Goal: Task Accomplishment & Management: Complete application form

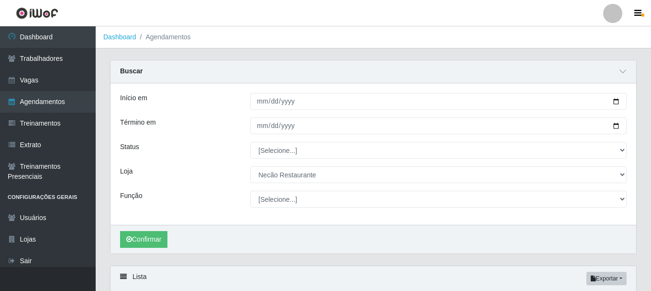
select select "334"
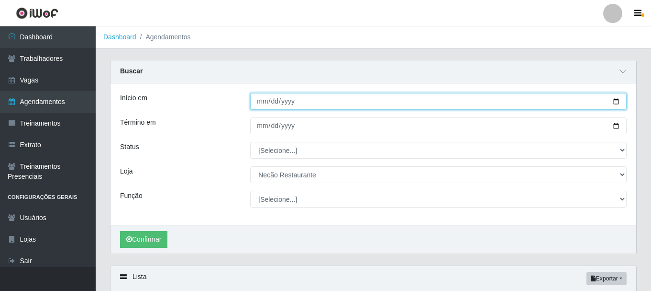
click at [614, 103] on input "[DATE]" at bounding box center [438, 101] width 377 height 17
type input "[DATE]"
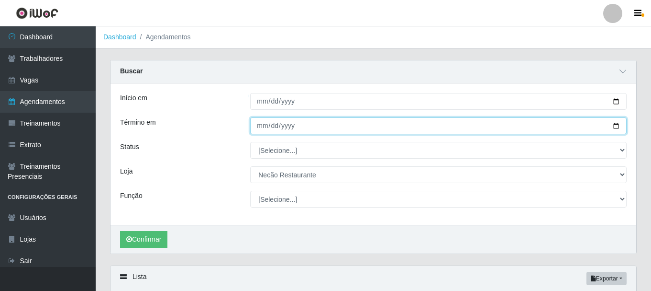
click at [616, 127] on input "[DATE]" at bounding box center [438, 125] width 377 height 17
type input "[DATE]"
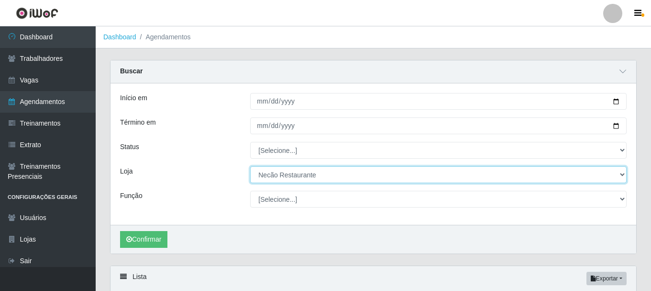
click at [272, 172] on select "[Selecione...] Necão Restaurante" at bounding box center [438, 174] width 377 height 17
click at [250, 167] on select "[Selecione...] Necão Restaurante" at bounding box center [438, 174] width 377 height 17
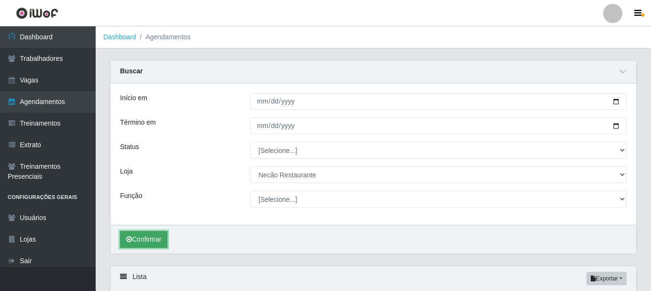
click at [146, 245] on button "Confirmar" at bounding box center [143, 239] width 47 height 17
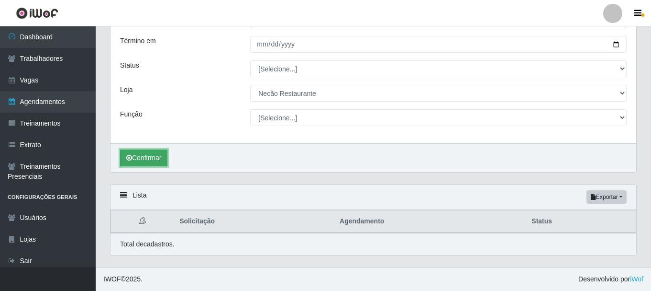
click at [139, 159] on button "Confirmar" at bounding box center [143, 157] width 47 height 17
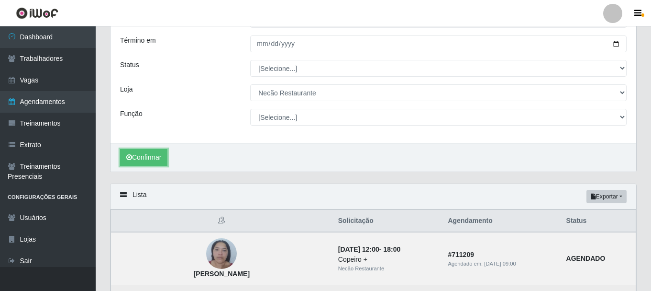
scroll to position [34, 0]
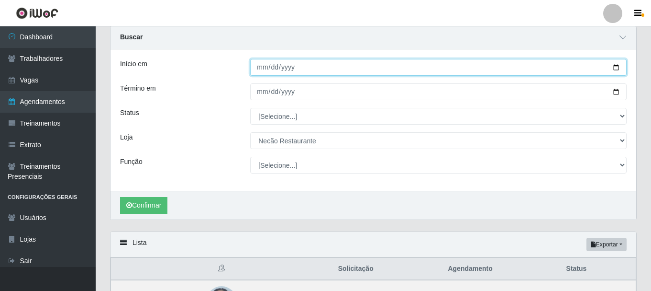
click at [618, 66] on input "[DATE]" at bounding box center [438, 67] width 377 height 17
type input "[DATE]"
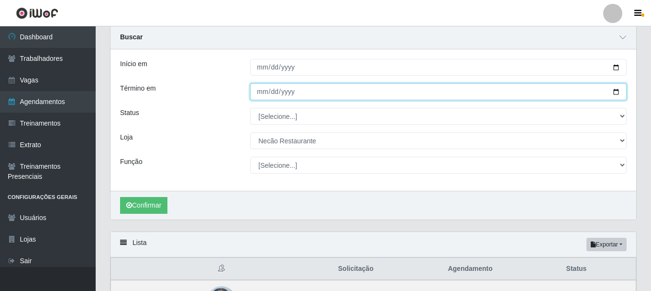
click at [613, 94] on input "[DATE]" at bounding box center [438, 91] width 377 height 17
type input "[DATE]"
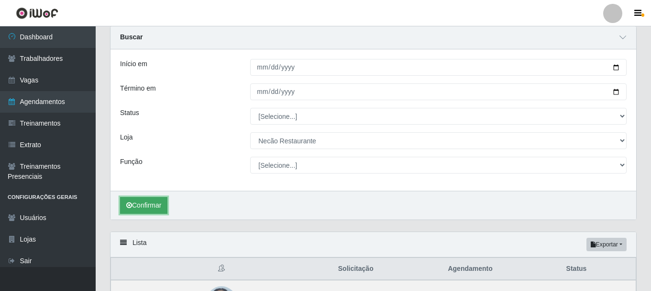
click at [161, 202] on button "Confirmar" at bounding box center [143, 205] width 47 height 17
